Goal: Task Accomplishment & Management: Manage account settings

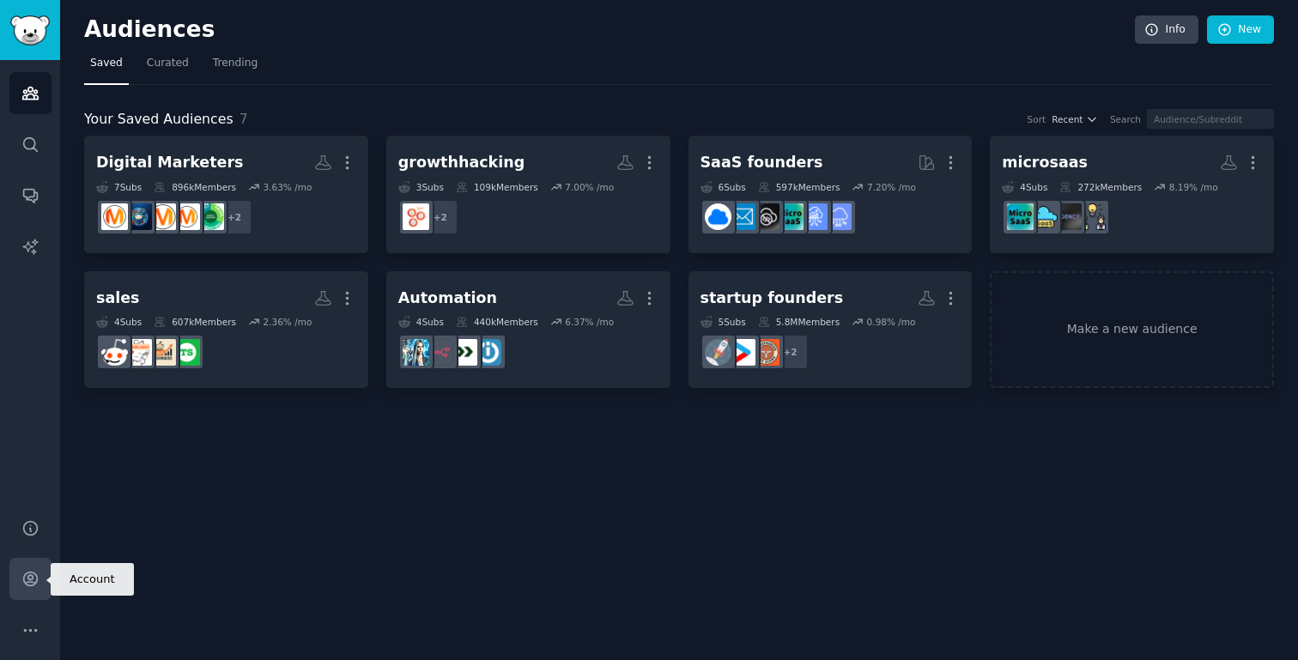
click at [33, 577] on icon "Sidebar" at bounding box center [30, 579] width 18 height 18
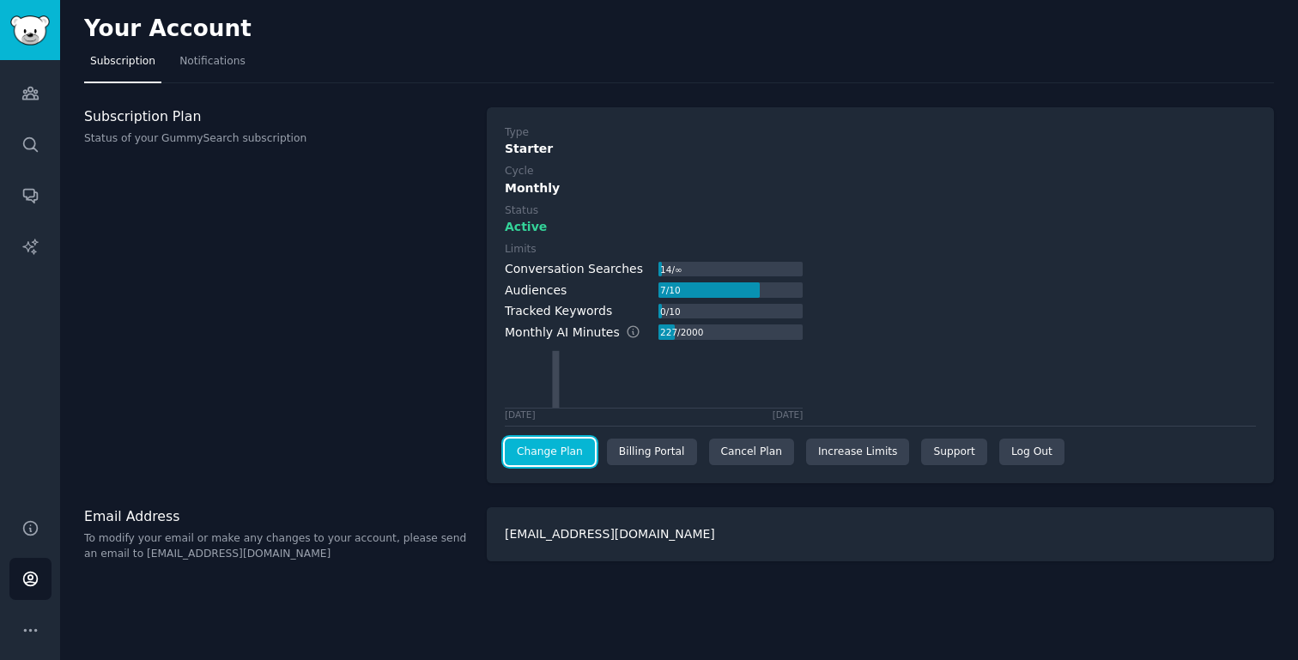
click at [555, 451] on link "Change Plan" at bounding box center [550, 452] width 90 height 27
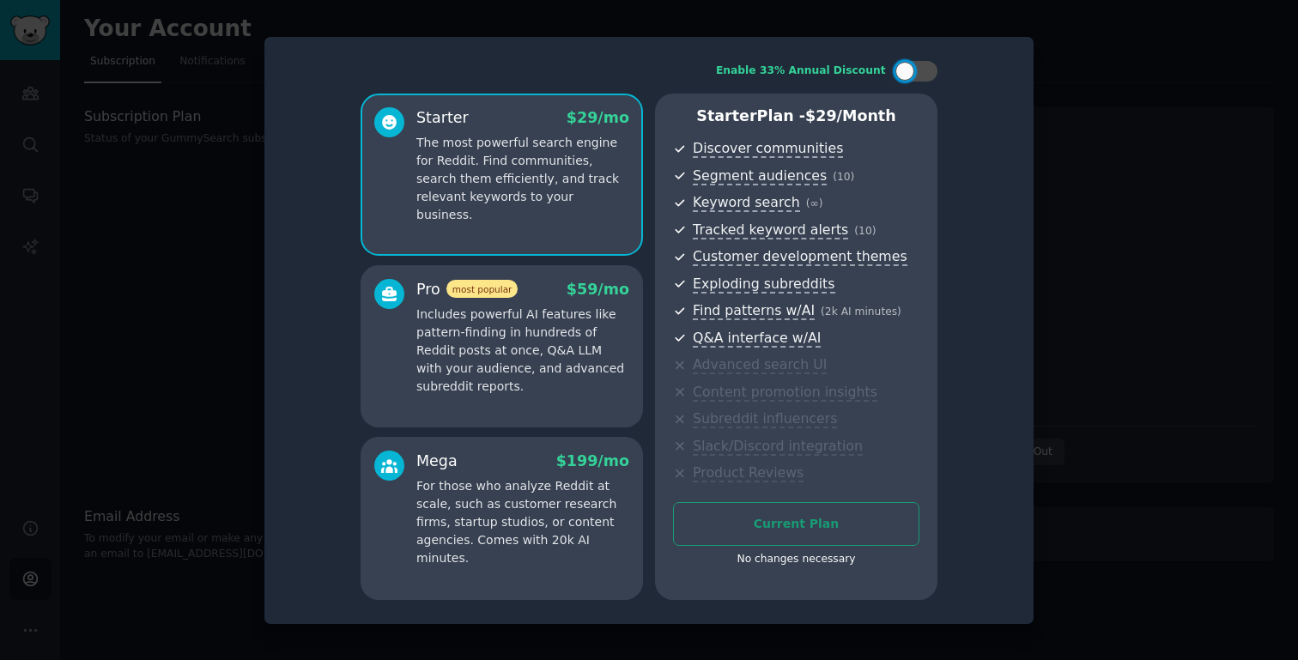
click at [1083, 110] on div at bounding box center [649, 330] width 1298 height 660
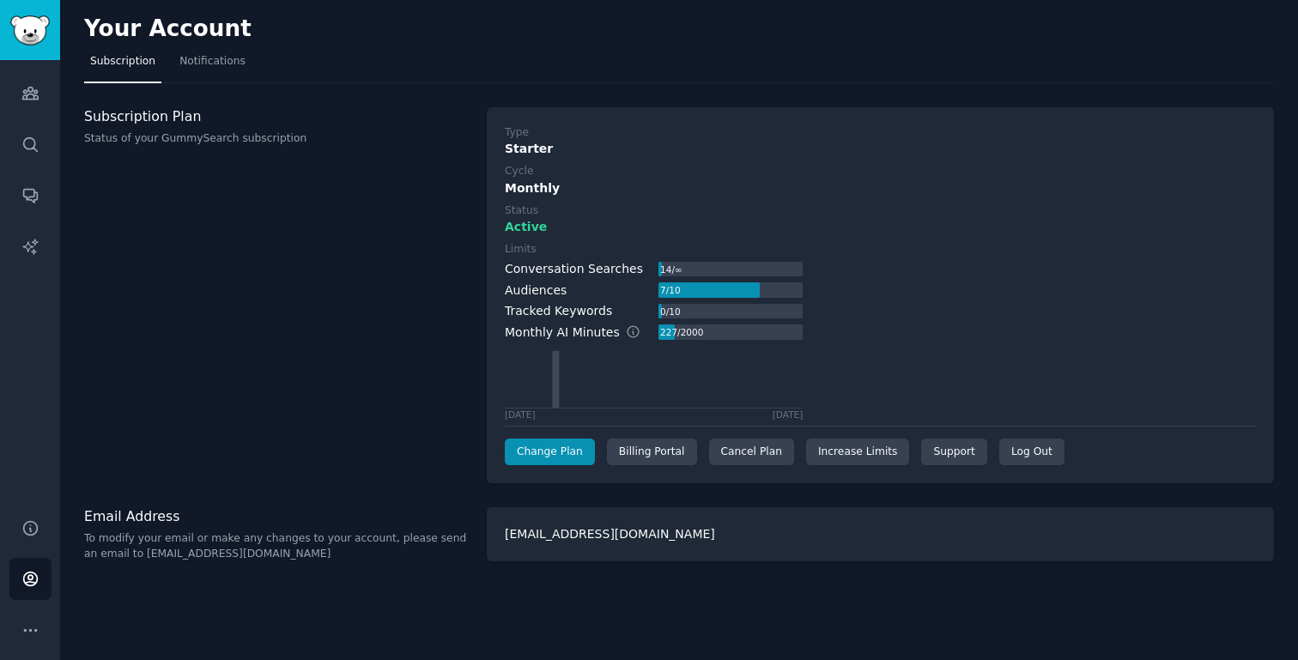
click at [306, 297] on div "Subscription Plan Status of your GummySearch subscription" at bounding box center [276, 295] width 385 height 377
click at [759, 454] on div "Cancel Plan" at bounding box center [751, 452] width 85 height 27
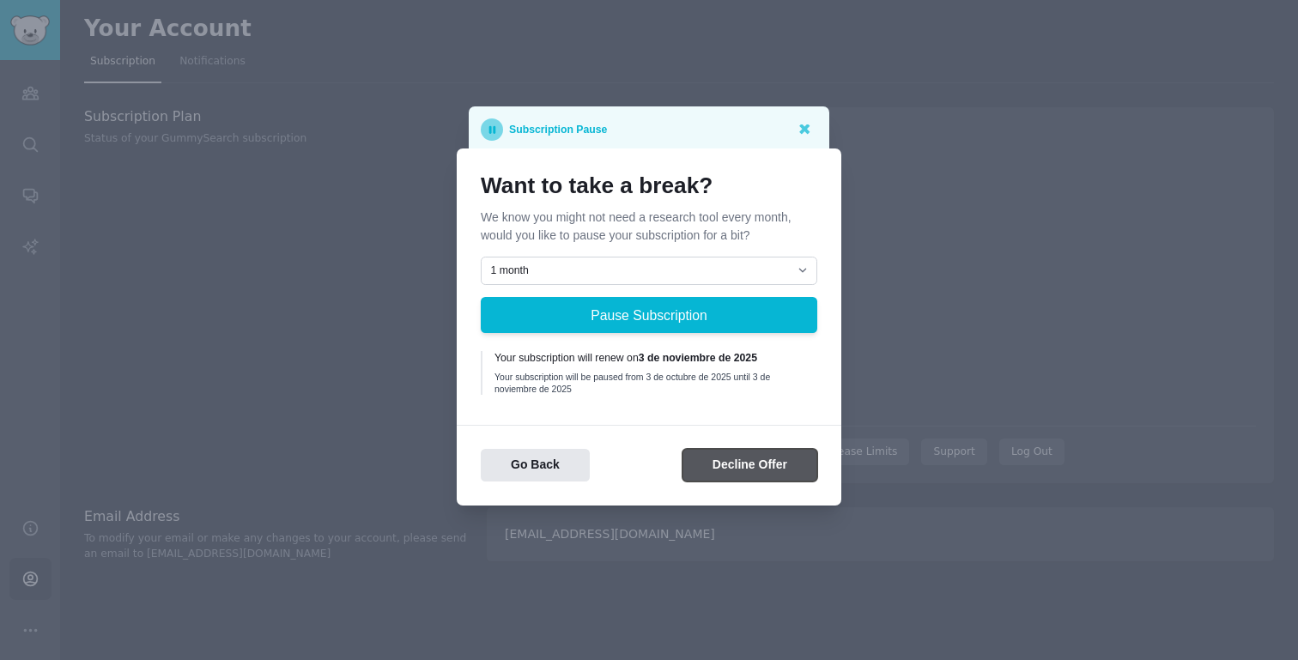
click at [733, 465] on button "Decline Offer" at bounding box center [750, 465] width 135 height 33
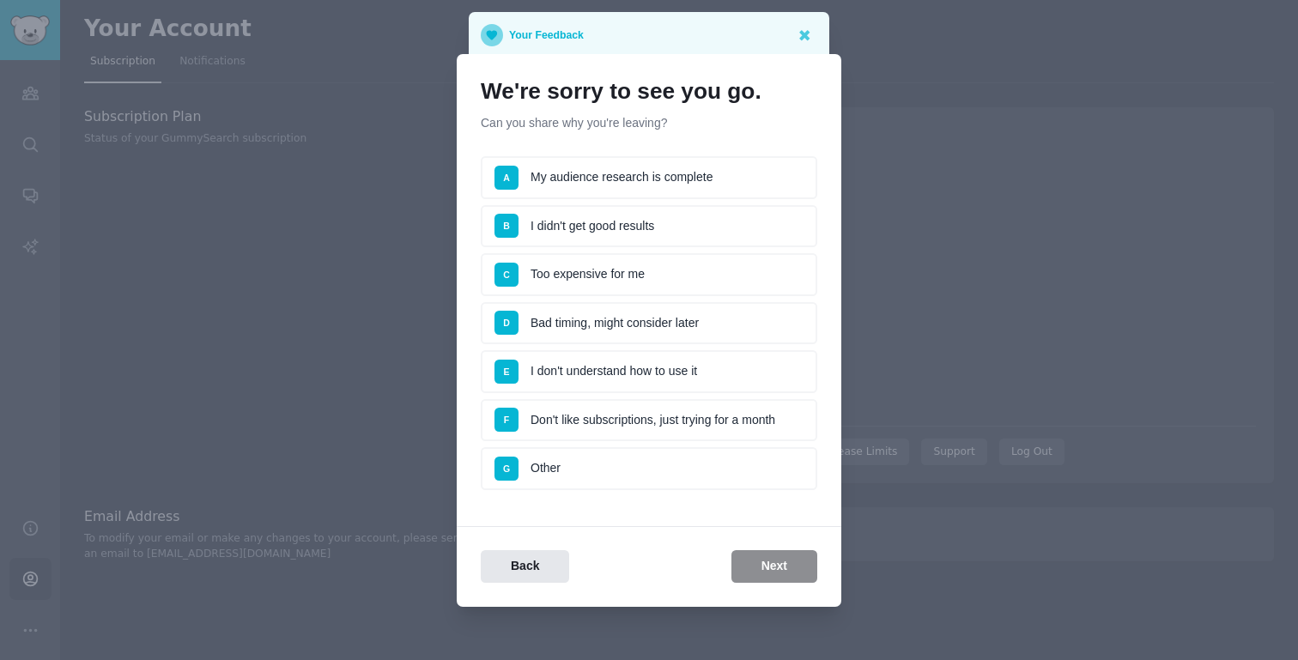
click at [635, 282] on li "C Too expensive for me" at bounding box center [649, 274] width 337 height 43
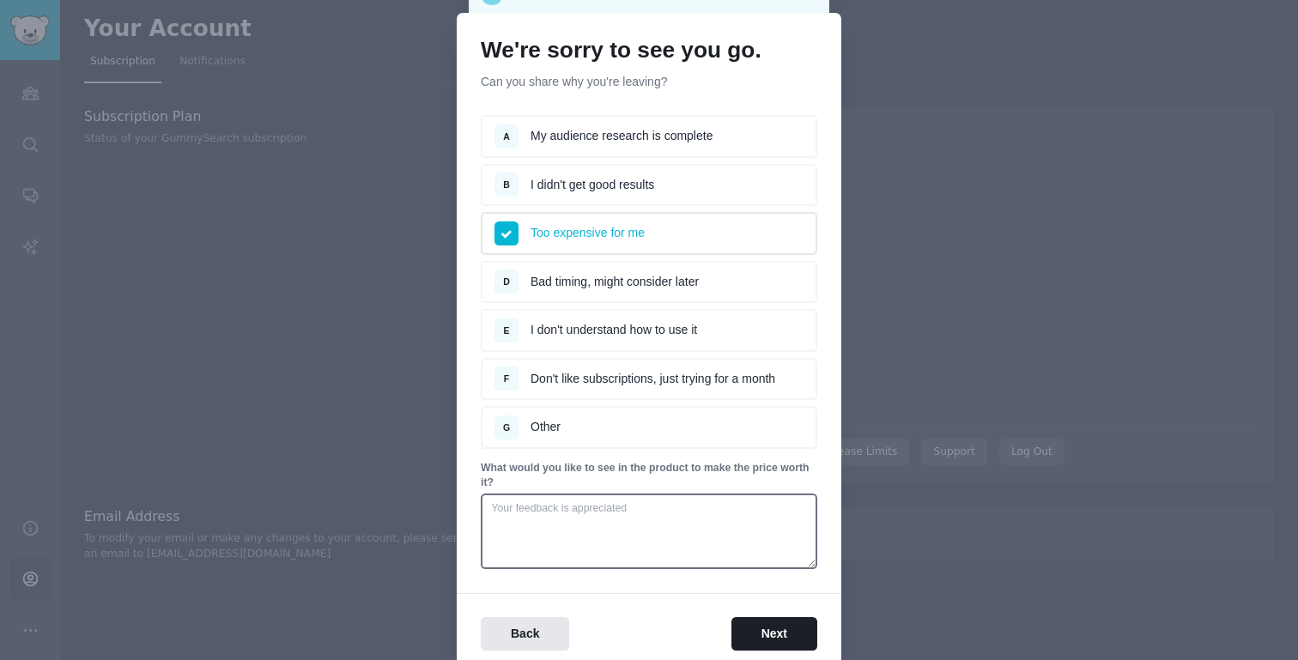
scroll to position [115, 0]
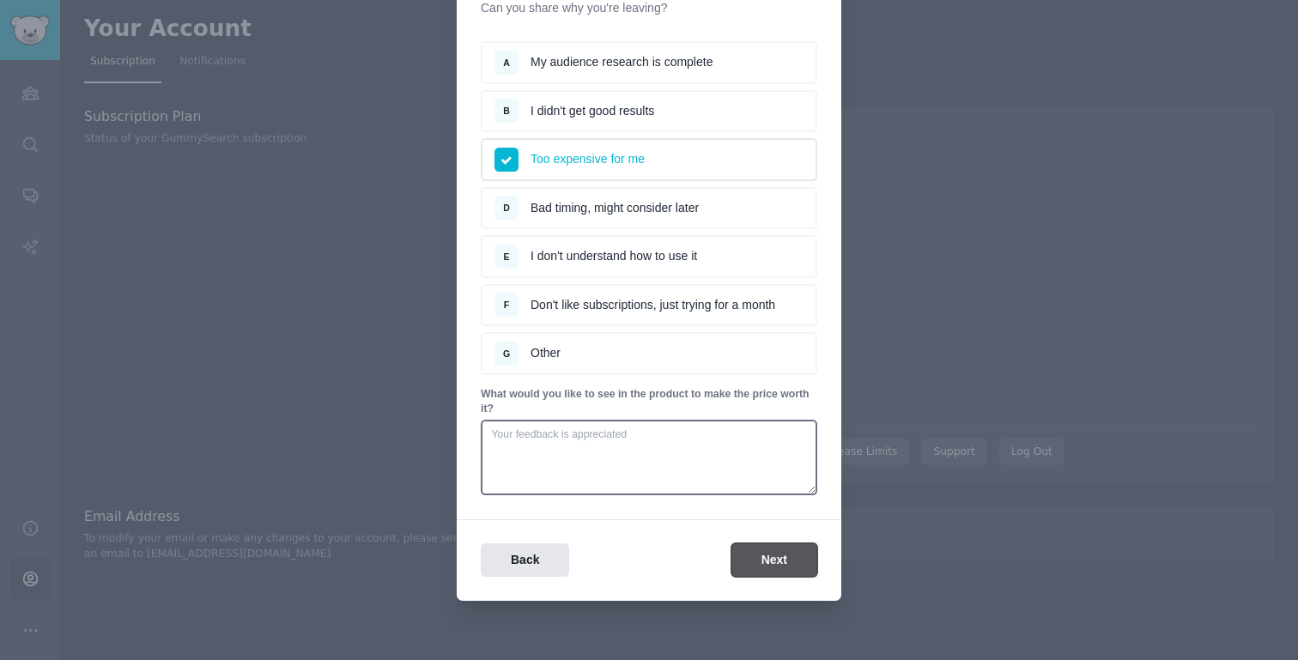
click at [752, 553] on button "Next" at bounding box center [774, 559] width 86 height 33
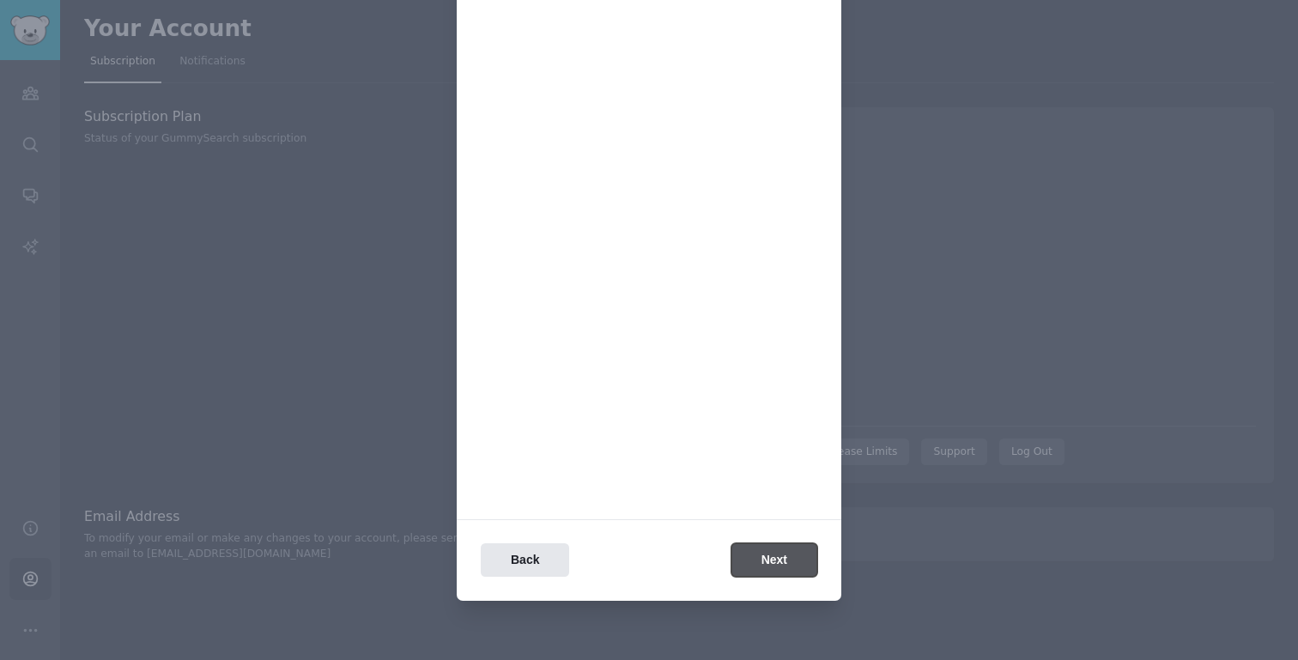
scroll to position [0, 0]
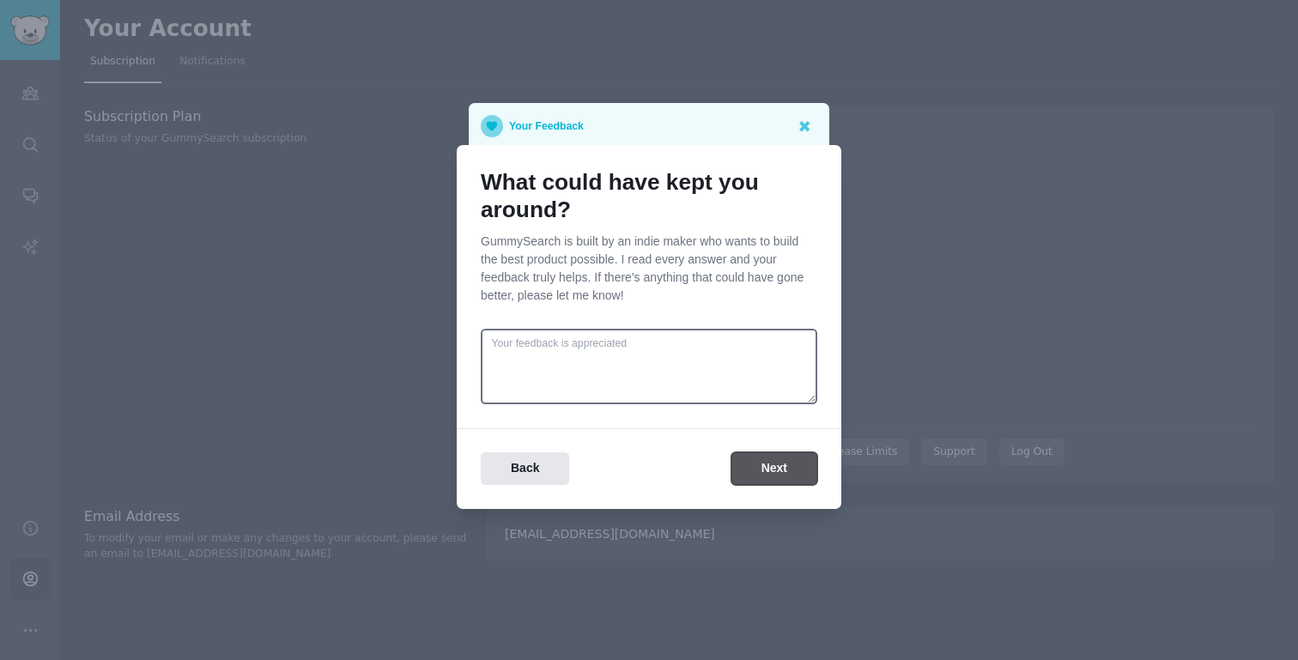
click at [782, 466] on button "Next" at bounding box center [774, 468] width 86 height 33
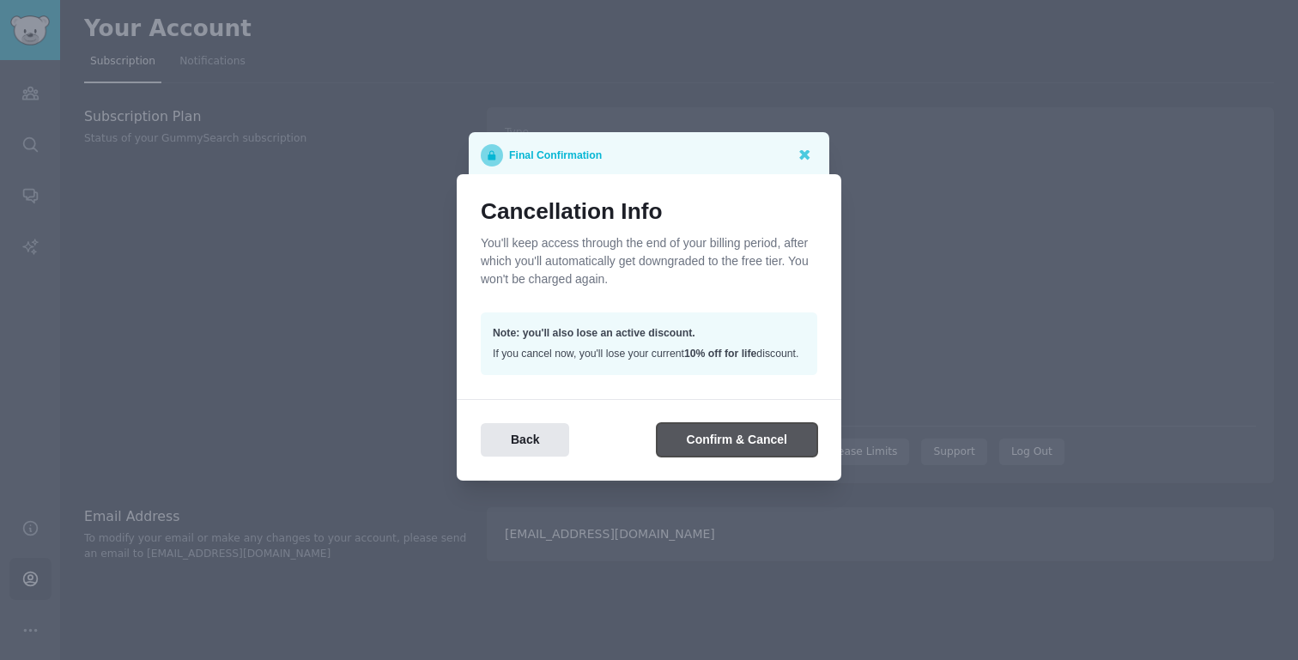
click at [752, 451] on button "Confirm & Cancel" at bounding box center [737, 439] width 161 height 33
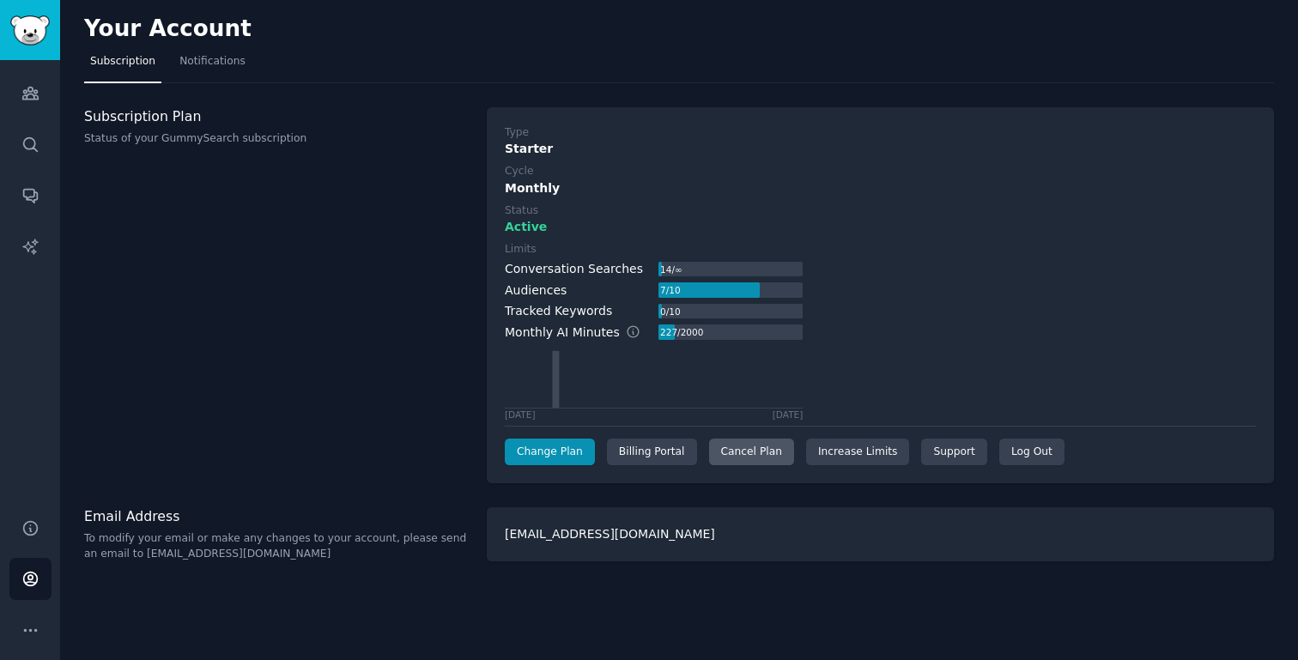
click at [735, 452] on div "Cancel Plan" at bounding box center [751, 452] width 85 height 27
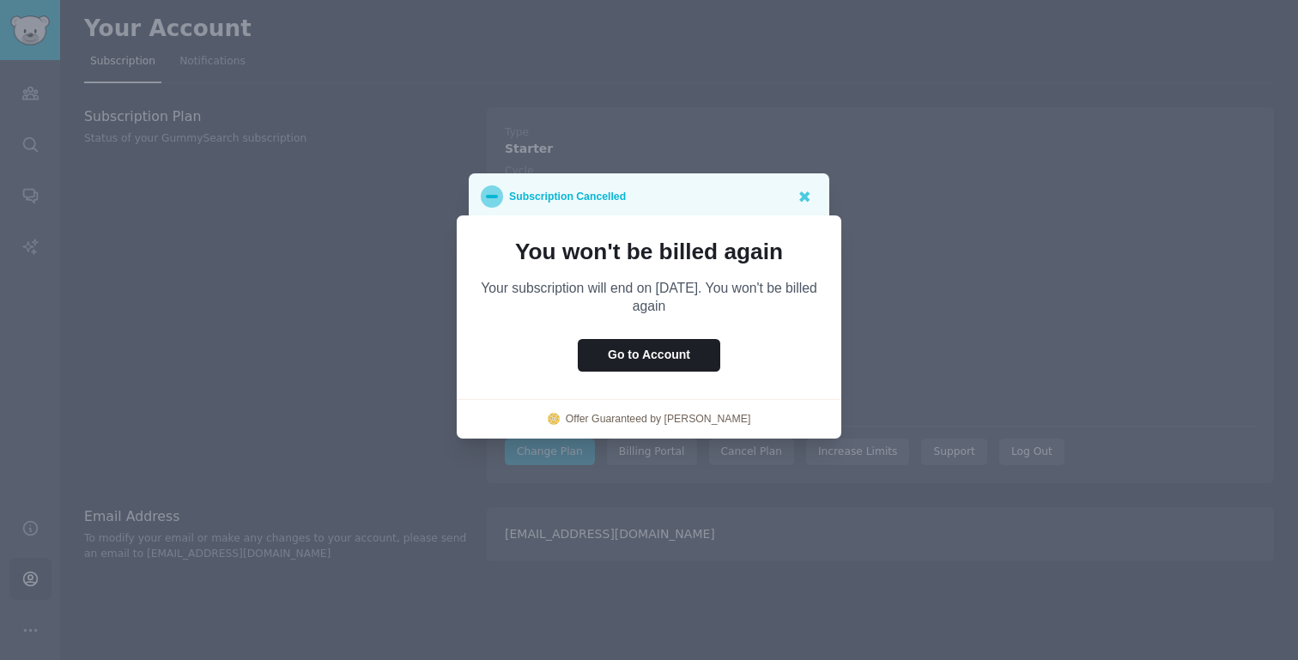
click at [912, 212] on div at bounding box center [649, 330] width 1298 height 660
